Goal: Task Accomplishment & Management: Use online tool/utility

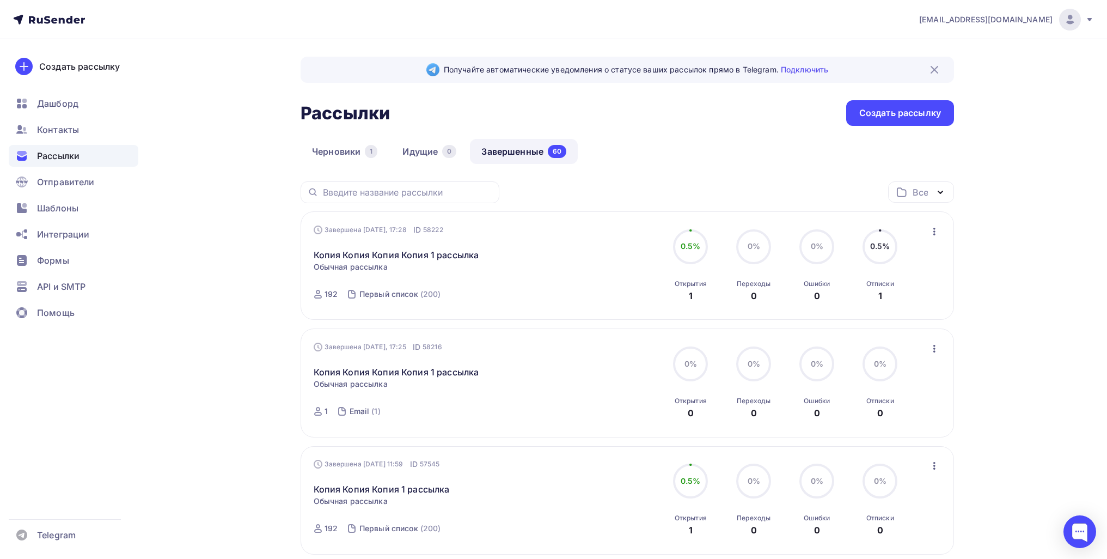
click at [410, 156] on link "Идущие 0" at bounding box center [429, 151] width 77 height 25
click at [355, 151] on link "Черновики 1" at bounding box center [345, 151] width 88 height 25
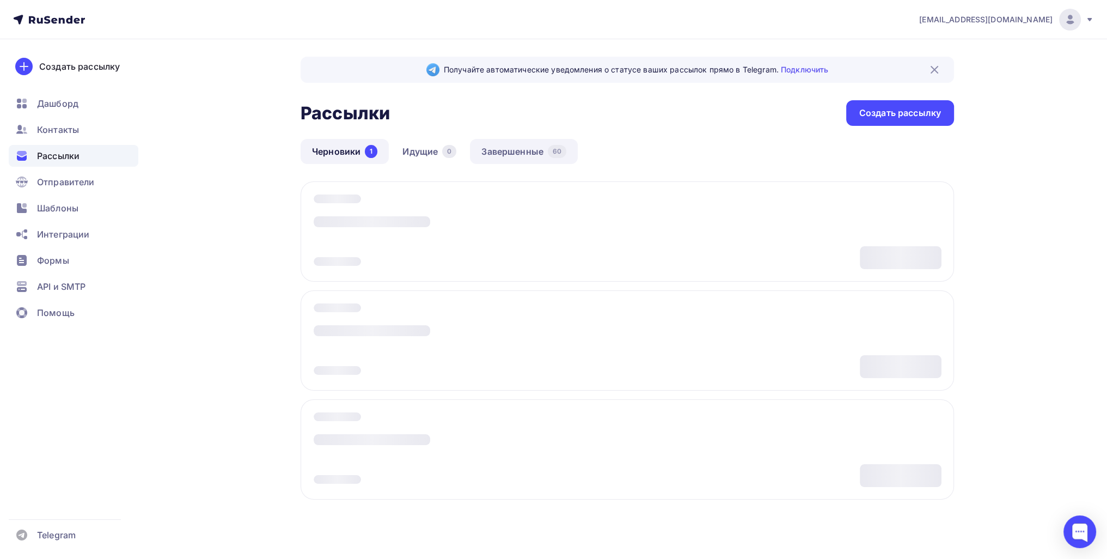
click at [521, 153] on link "Завершенные 60" at bounding box center [524, 151] width 108 height 25
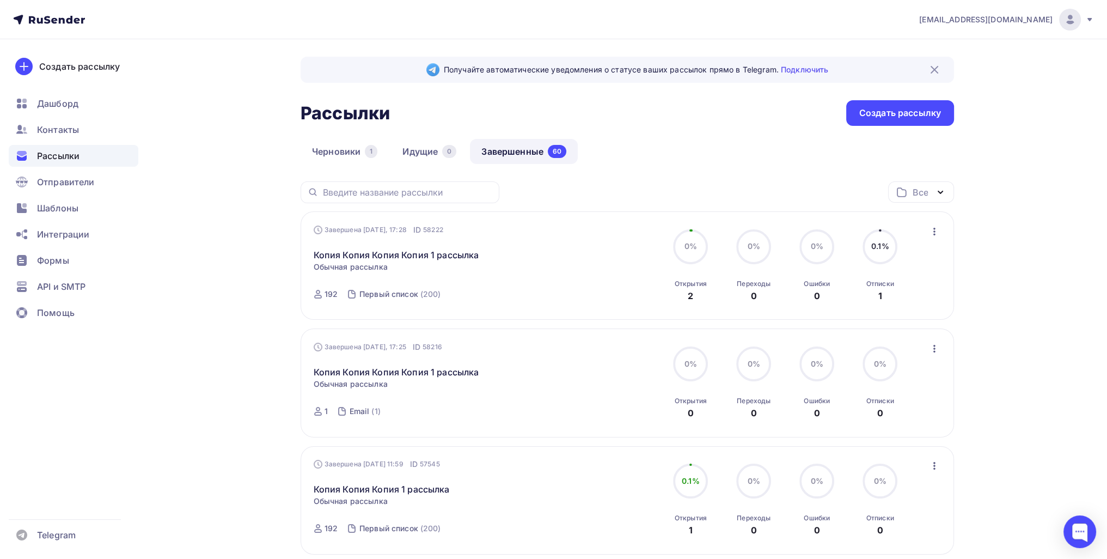
click at [932, 227] on icon "button" at bounding box center [934, 231] width 13 height 13
click at [922, 293] on link "Копировать в новую" at bounding box center [884, 303] width 125 height 22
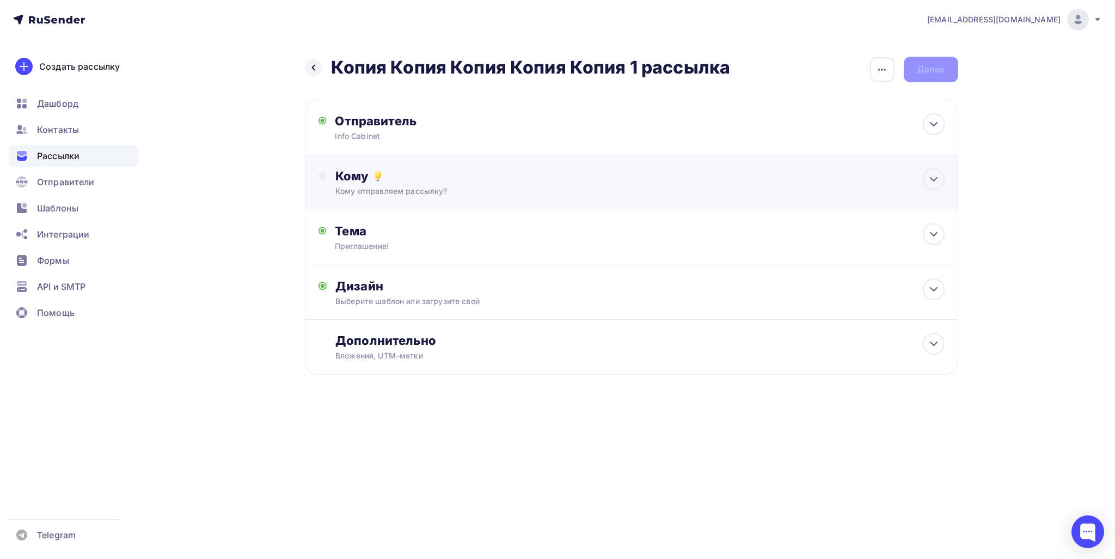
click at [401, 179] on div "Кому" at bounding box center [639, 175] width 609 height 15
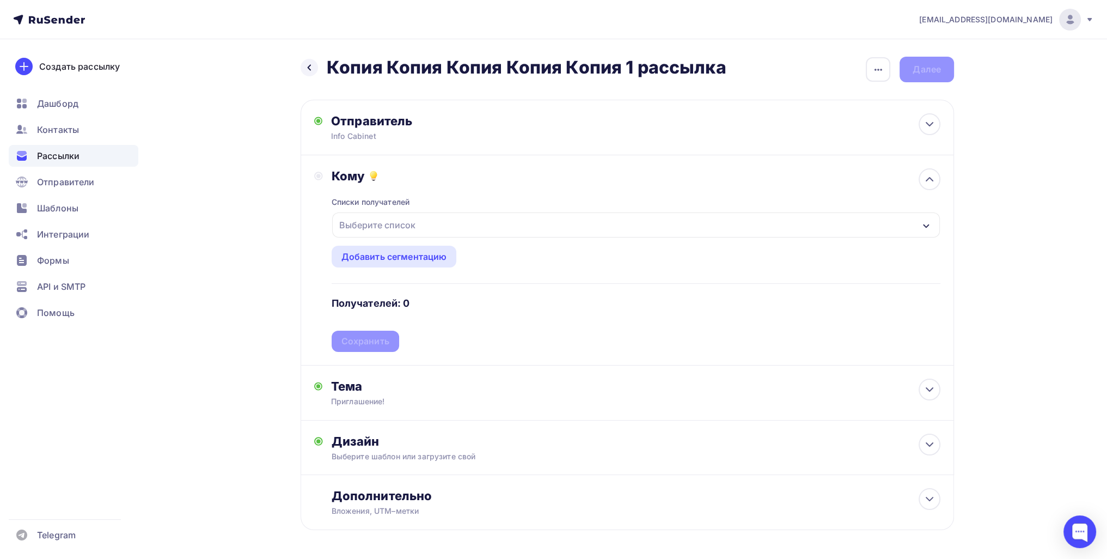
click at [386, 227] on div "Выберите список" at bounding box center [377, 225] width 85 height 20
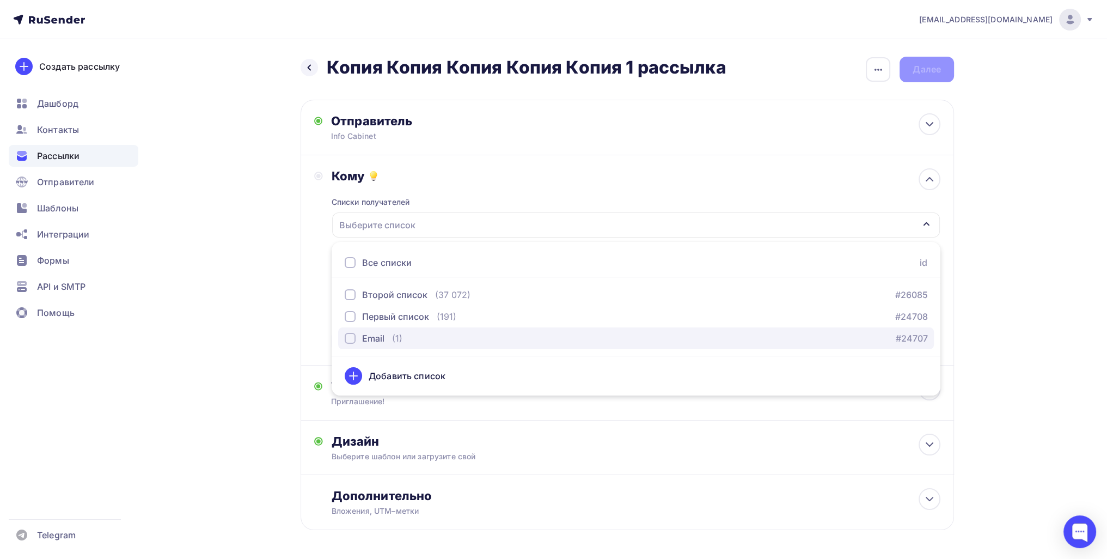
click at [380, 344] on div "Email" at bounding box center [373, 338] width 22 height 13
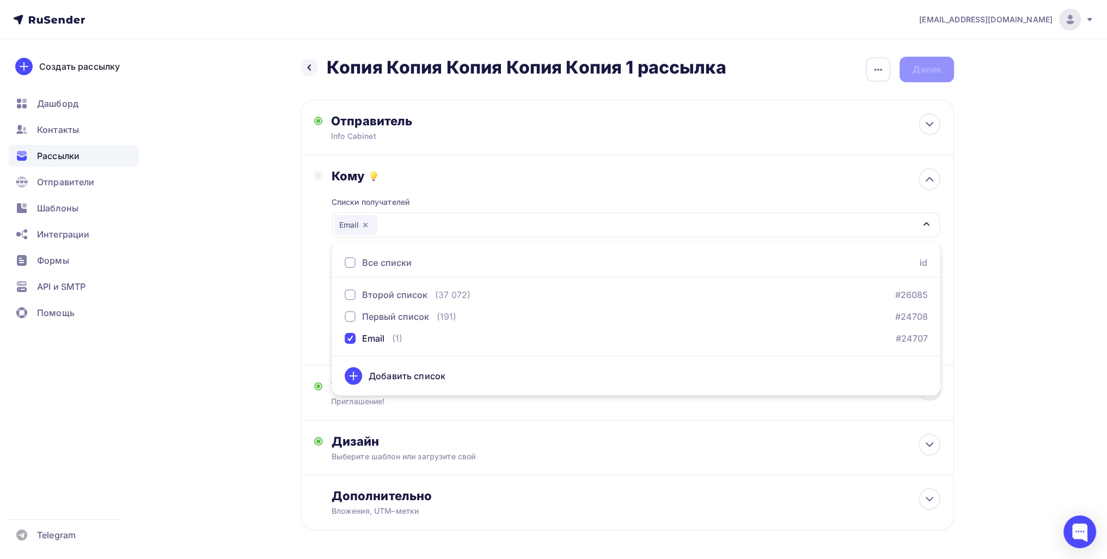
click at [281, 331] on div "Назад Копия Копия Копия Копия Копия 1 рассылка Копия Копия Копия Копия Копия 1 …" at bounding box center [553, 319] width 892 height 561
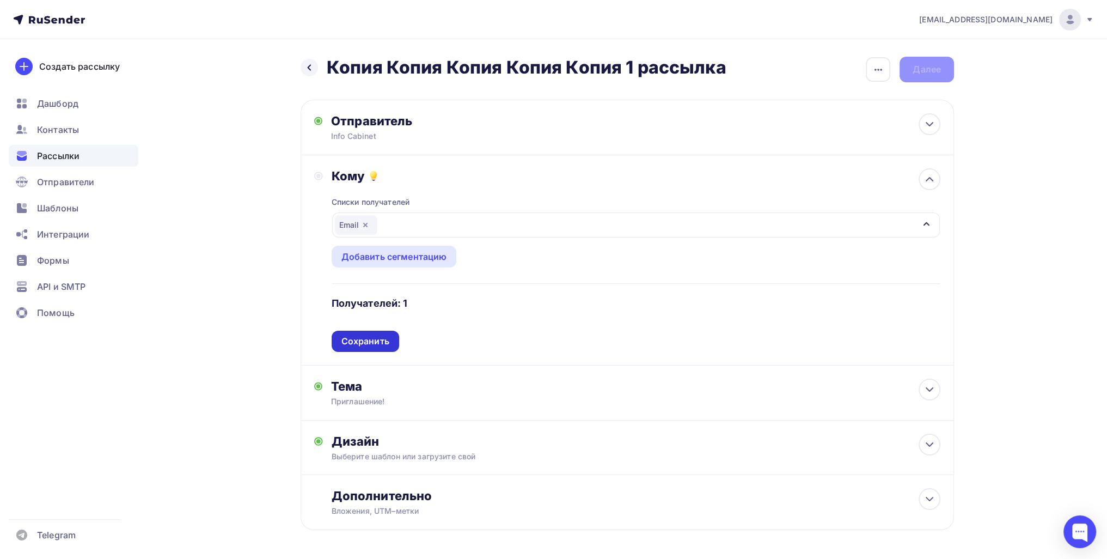
click at [387, 349] on div "Списки получателей Email Все списки id Второй список (37 072) #26085 Первый спи…" at bounding box center [636, 267] width 609 height 168
click at [382, 345] on div "Сохранить" at bounding box center [365, 341] width 48 height 13
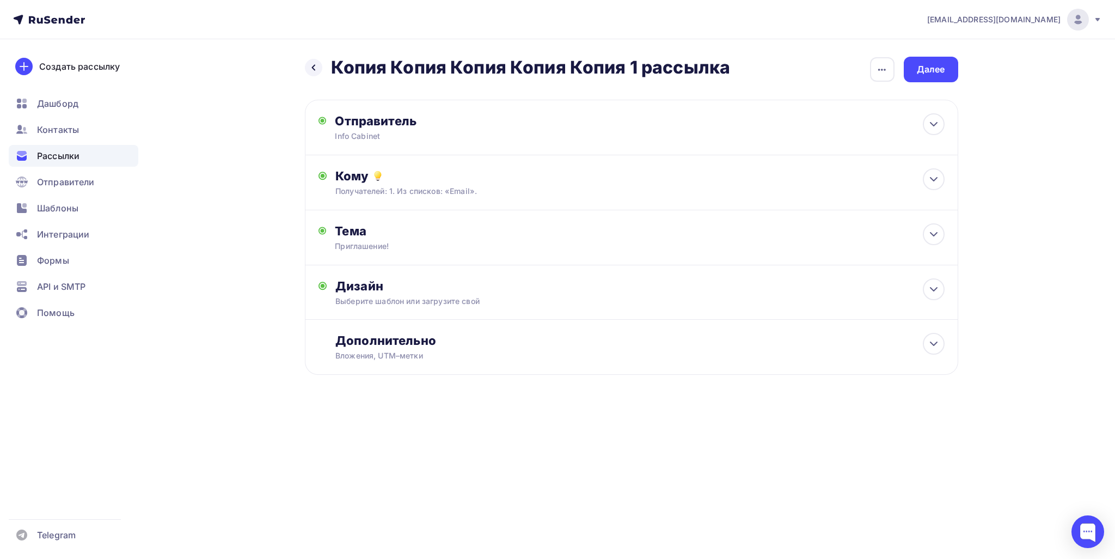
click at [902, 75] on div "Назад Копия Копия Копия Копия Копия 1 рассылка Копия Копия Копия Копия Копия 1 …" at bounding box center [631, 70] width 653 height 26
click at [910, 74] on div "Далее" at bounding box center [931, 70] width 54 height 26
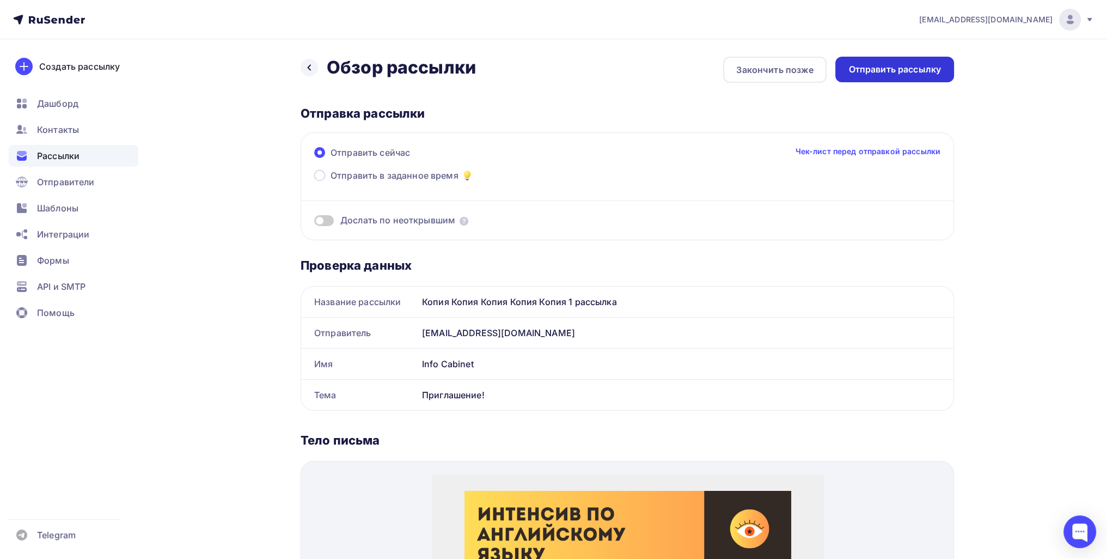
click at [913, 74] on div "Отправить рассылку" at bounding box center [894, 69] width 93 height 13
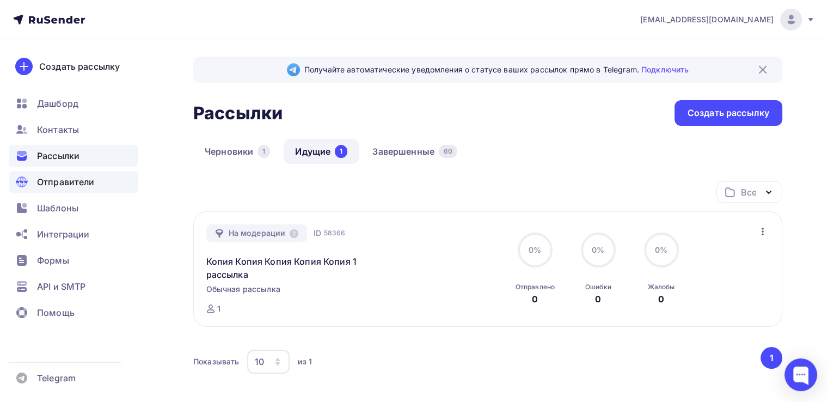
click at [66, 181] on span "Отправители" at bounding box center [66, 181] width 58 height 13
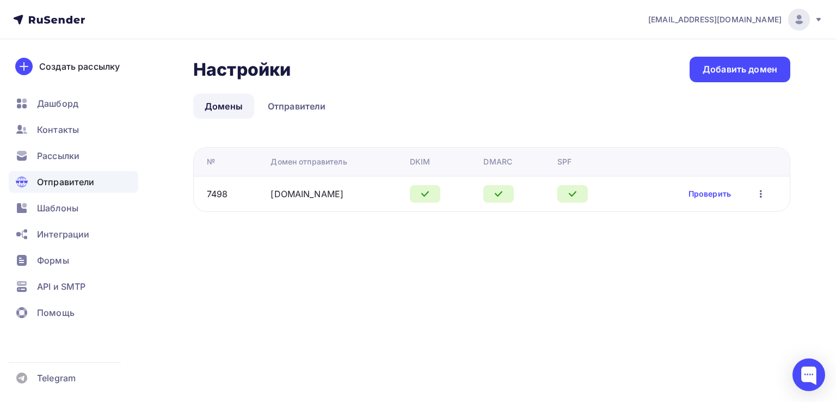
drag, startPoint x: 300, startPoint y: 197, endPoint x: 262, endPoint y: 198, distance: 37.6
click at [262, 198] on tr "7498 obscore.ru Проверить Редактировать Удалить" at bounding box center [492, 193] width 596 height 35
copy tr "obscore.ru"
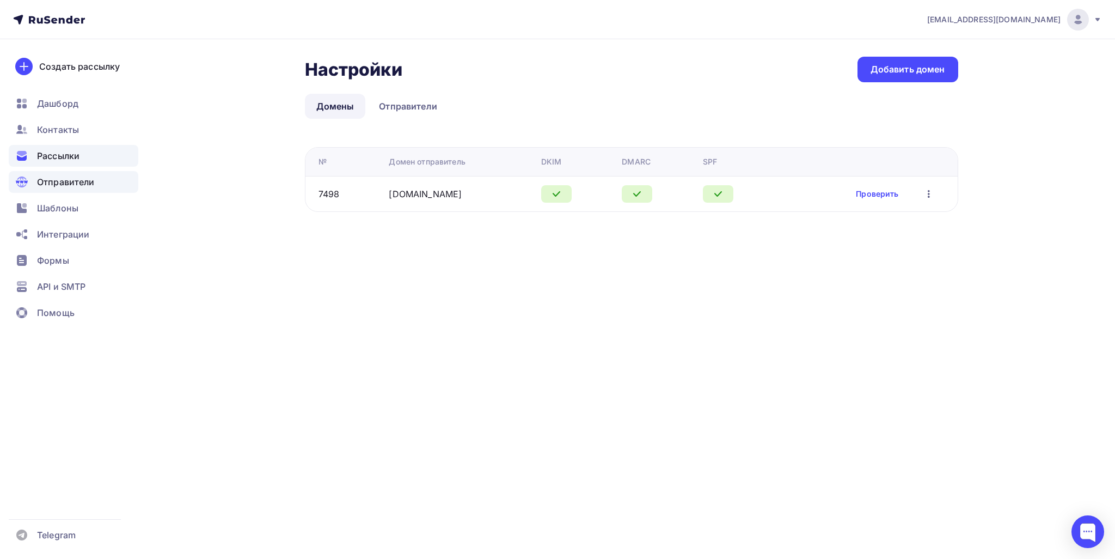
click at [58, 149] on span "Рассылки" at bounding box center [58, 155] width 42 height 13
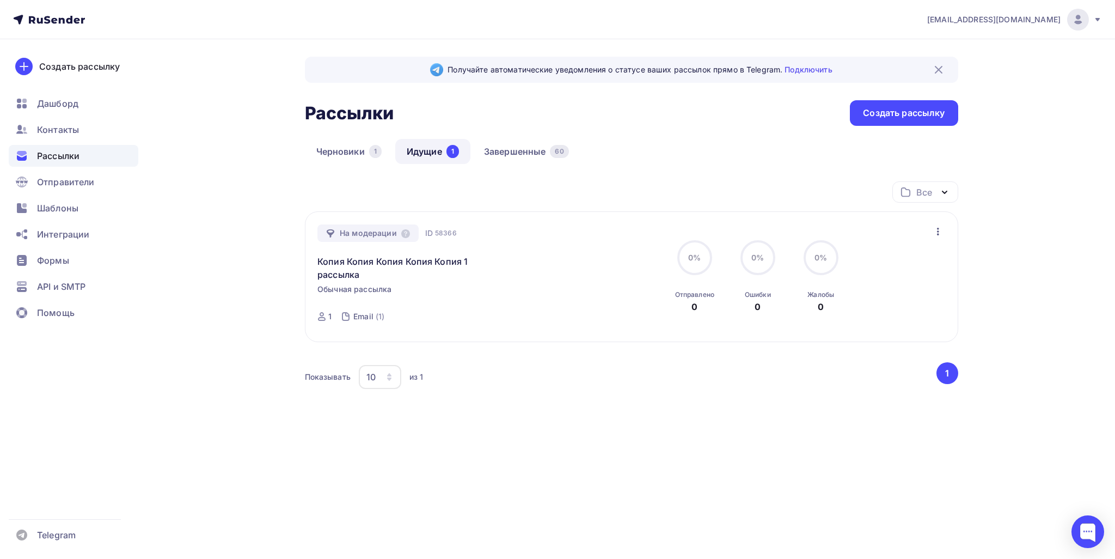
click at [935, 229] on icon "button" at bounding box center [938, 231] width 13 height 13
click at [866, 280] on div "Отменить рассылку" at bounding box center [874, 280] width 138 height 13
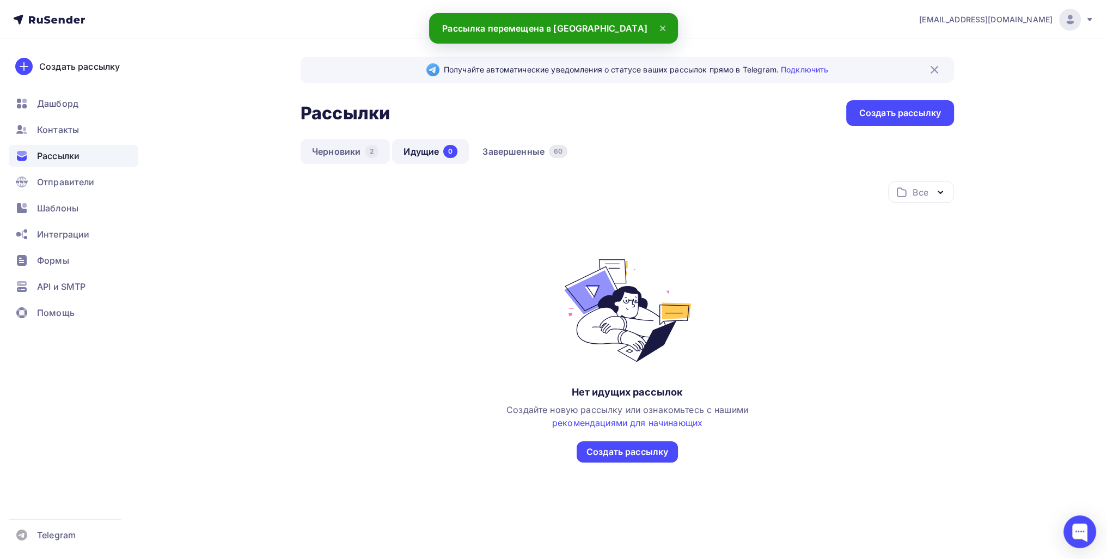
click at [333, 152] on link "Черновики 2" at bounding box center [345, 151] width 89 height 25
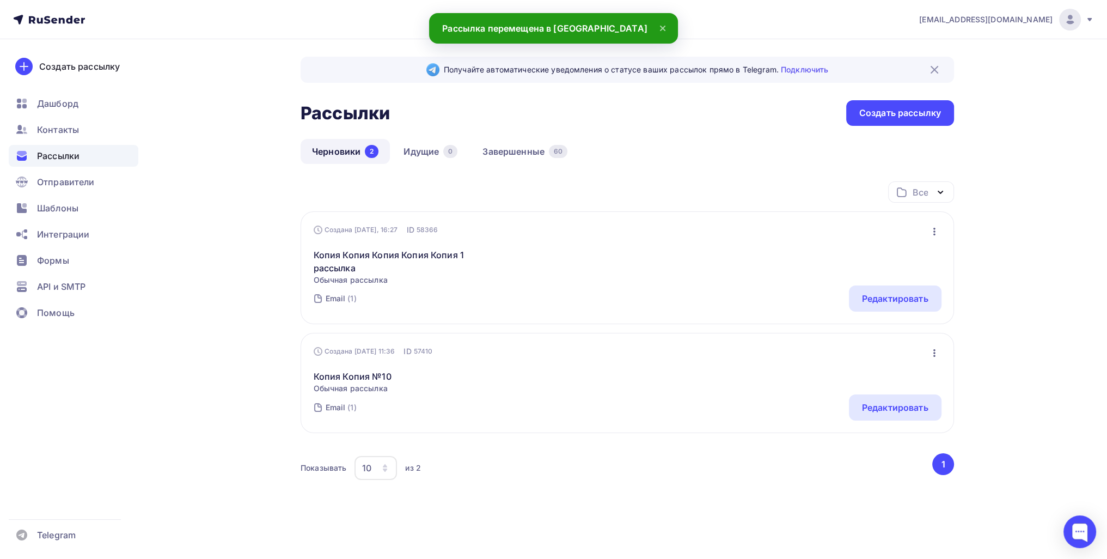
click at [933, 228] on icon "button" at bounding box center [934, 232] width 2 height 8
click at [886, 331] on link "Удалить" at bounding box center [887, 341] width 118 height 22
